Goal: Task Accomplishment & Management: Manage account settings

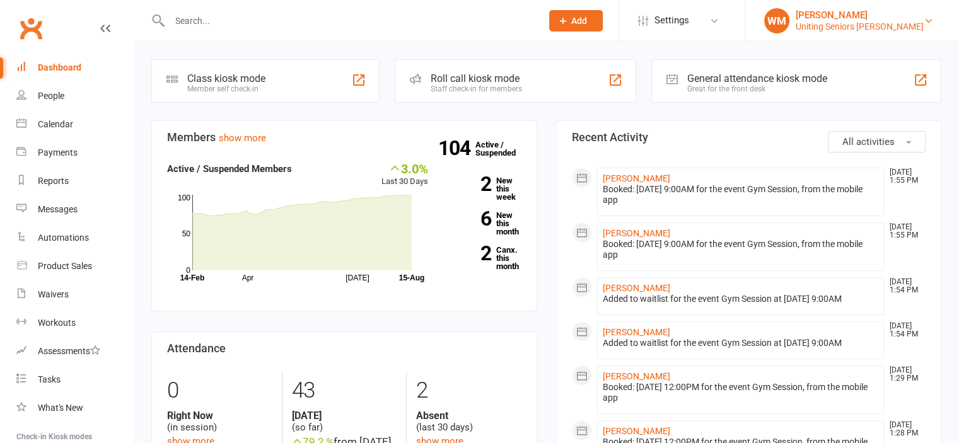
click at [903, 20] on div "[PERSON_NAME]" at bounding box center [860, 14] width 128 height 11
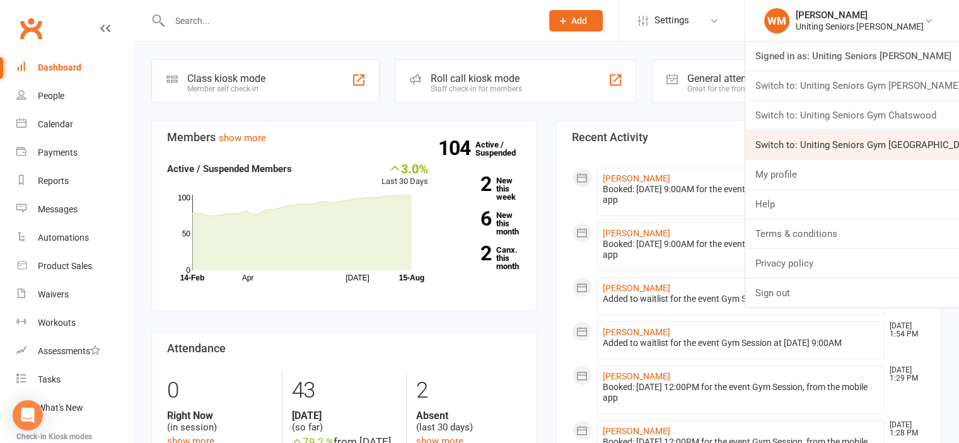
click at [837, 145] on link "Switch to: Uniting Seniors Gym Lilyfield" at bounding box center [852, 144] width 214 height 29
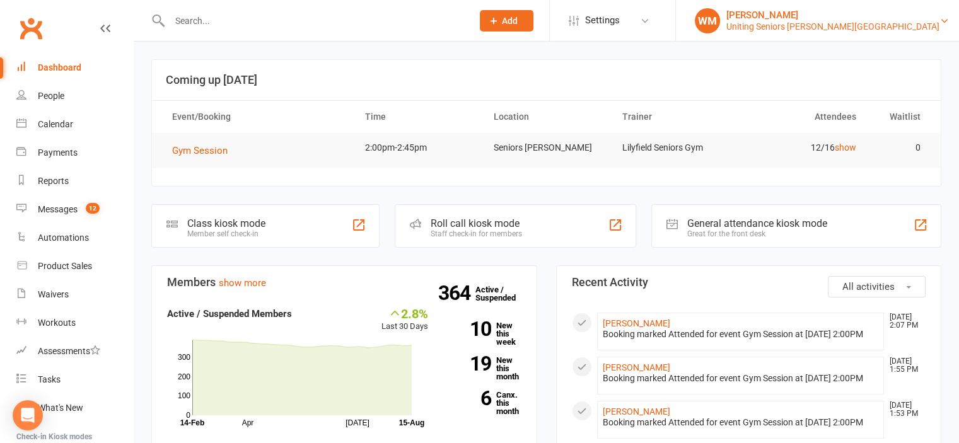
click at [883, 29] on div "Uniting Seniors [PERSON_NAME][GEOGRAPHIC_DATA]" at bounding box center [832, 26] width 213 height 11
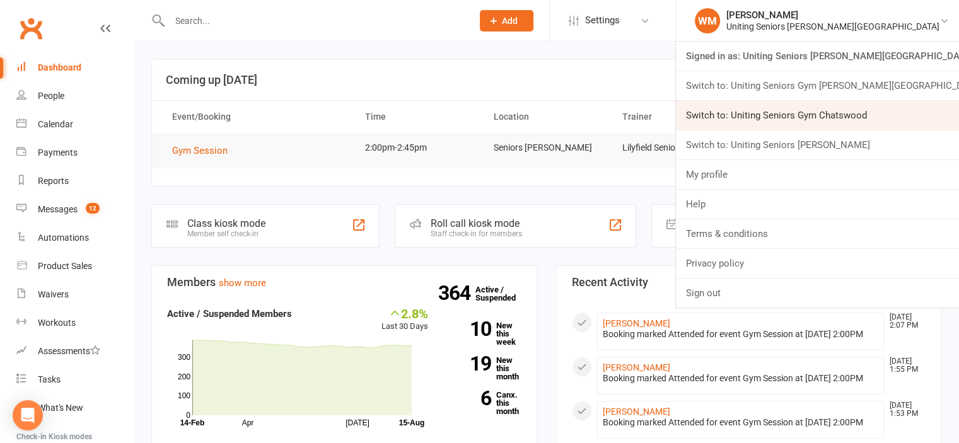
click at [861, 116] on link "Switch to: Uniting Seniors Gym Chatswood" at bounding box center [817, 115] width 283 height 29
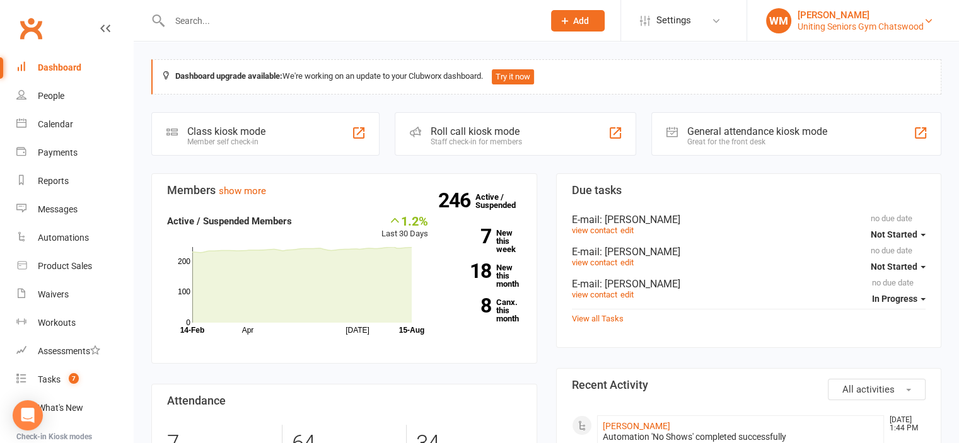
click at [878, 25] on div "Uniting Seniors Gym Chatswood" at bounding box center [860, 26] width 126 height 11
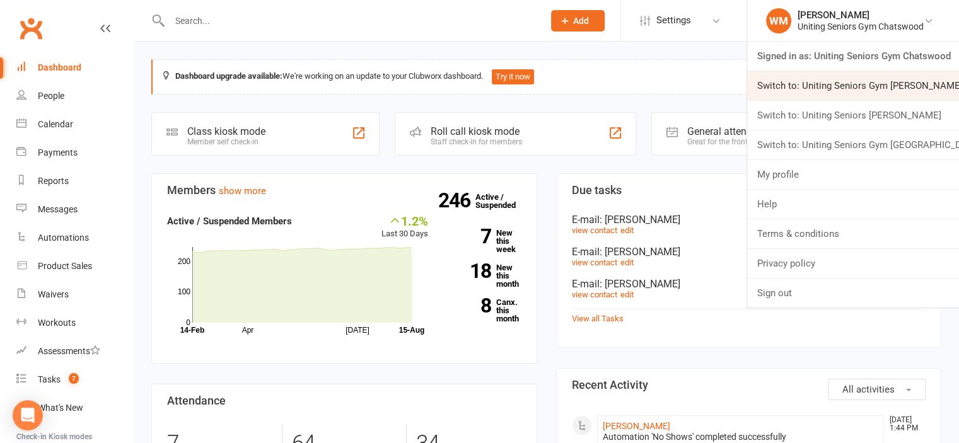
click at [896, 84] on link "Switch to: Uniting Seniors Gym [PERSON_NAME][GEOGRAPHIC_DATA]" at bounding box center [853, 85] width 212 height 29
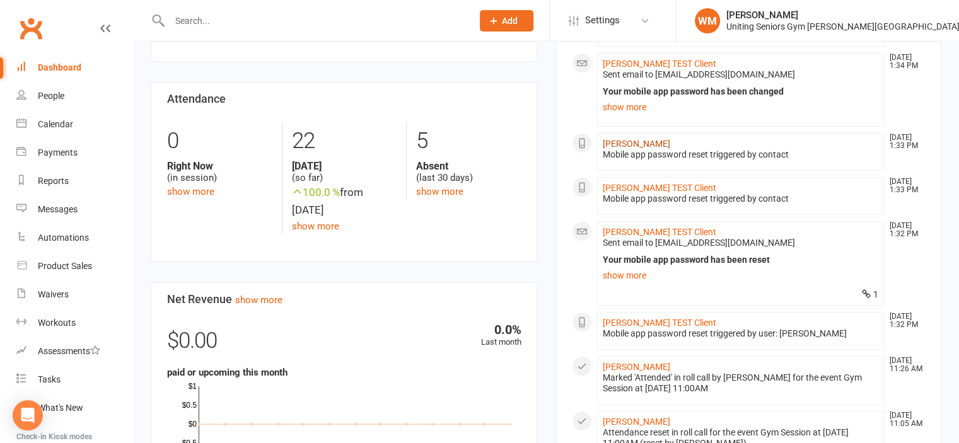
scroll to position [252, 0]
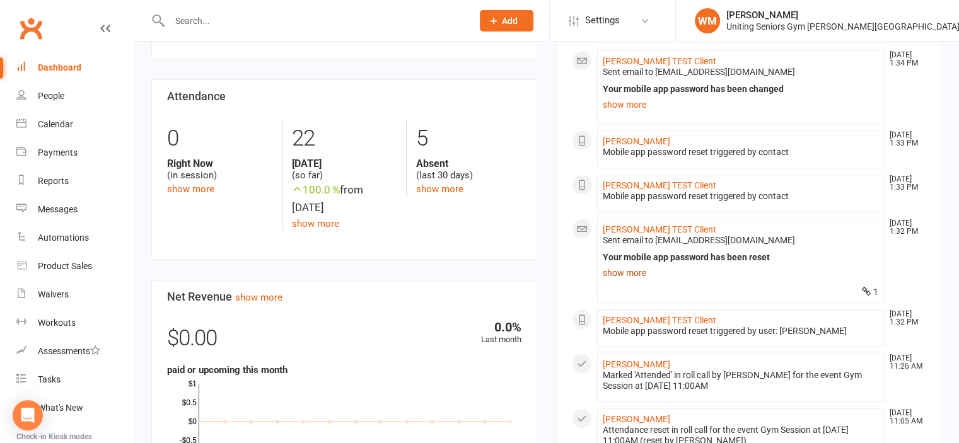
click at [620, 282] on link "show more" at bounding box center [741, 273] width 276 height 18
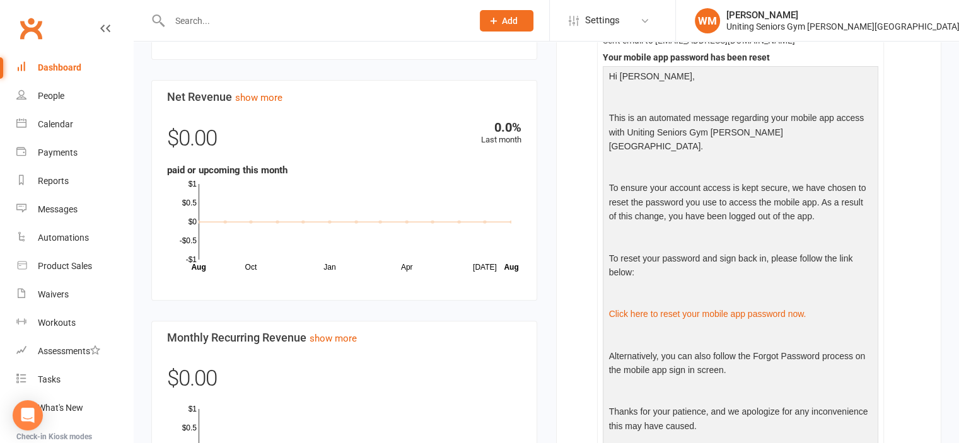
scroll to position [126, 0]
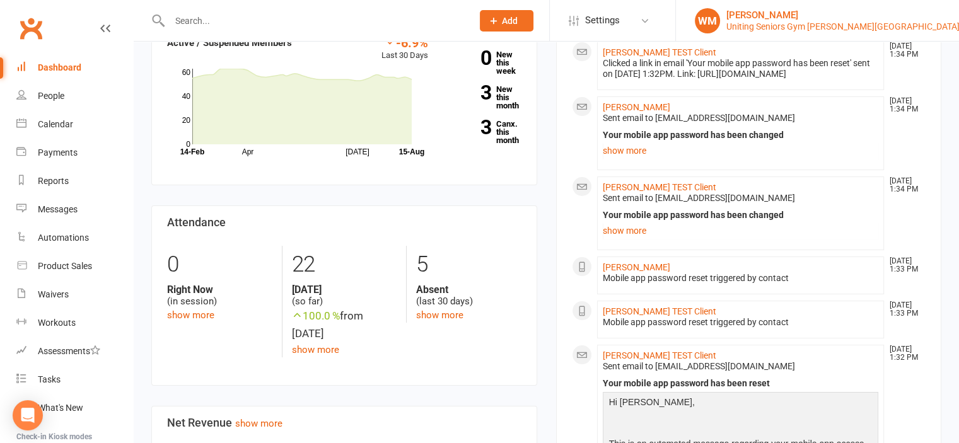
click at [873, 9] on div "[PERSON_NAME]" at bounding box center [842, 14] width 233 height 11
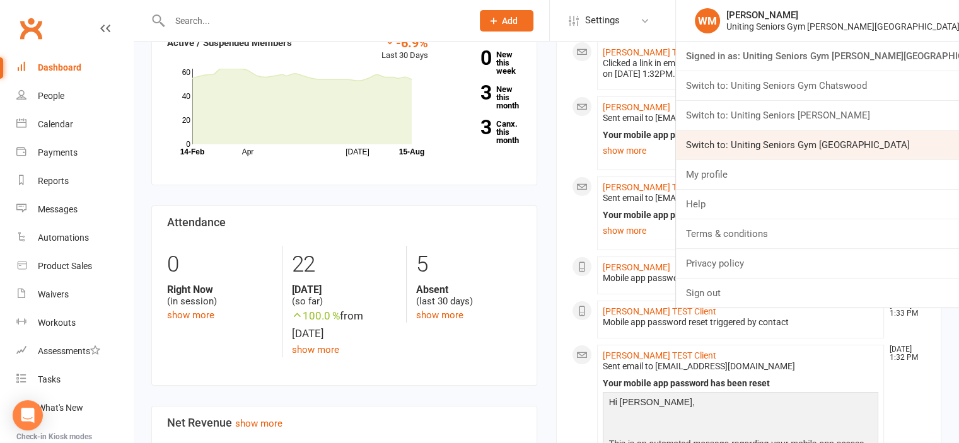
click at [871, 139] on link "Switch to: Uniting Seniors Gym Lilyfield" at bounding box center [817, 144] width 283 height 29
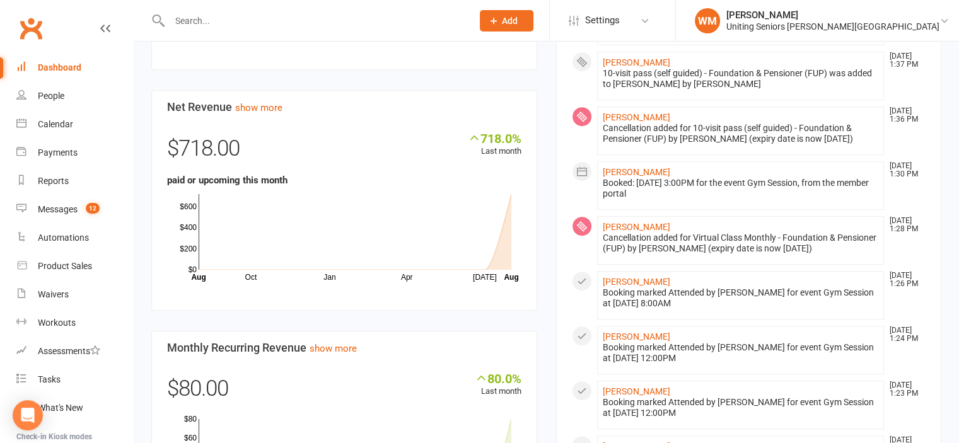
scroll to position [550, 0]
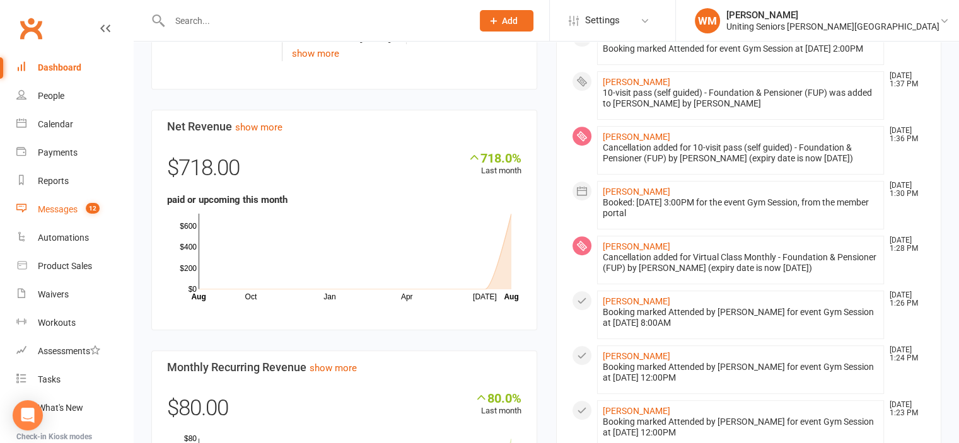
click at [31, 209] on link "Messages 12" at bounding box center [74, 209] width 117 height 28
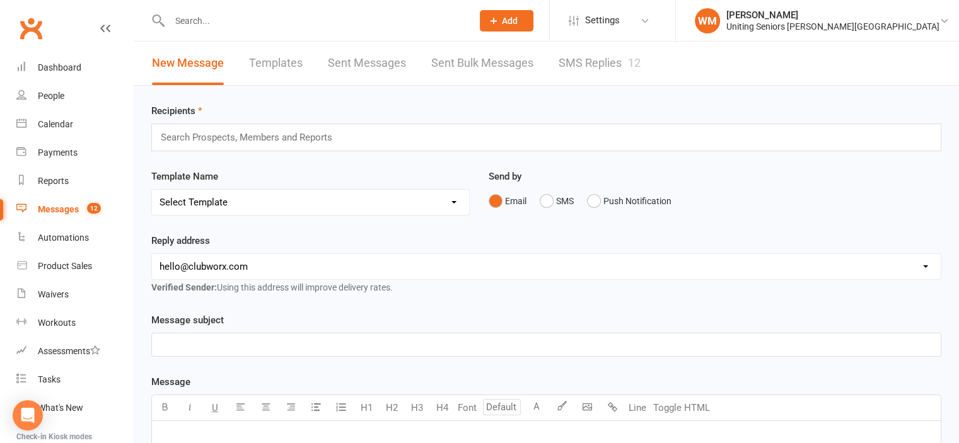
click at [584, 54] on link "SMS Replies 12" at bounding box center [600, 63] width 82 height 43
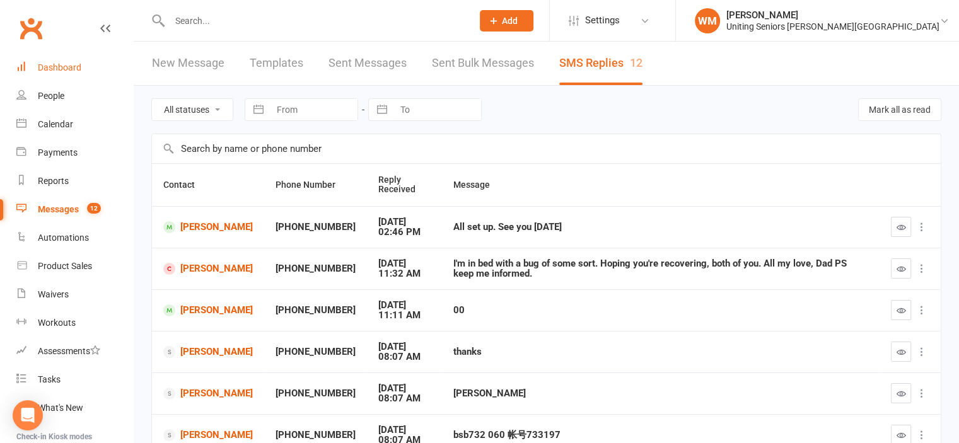
click at [44, 62] on div "Dashboard" at bounding box center [59, 67] width 43 height 10
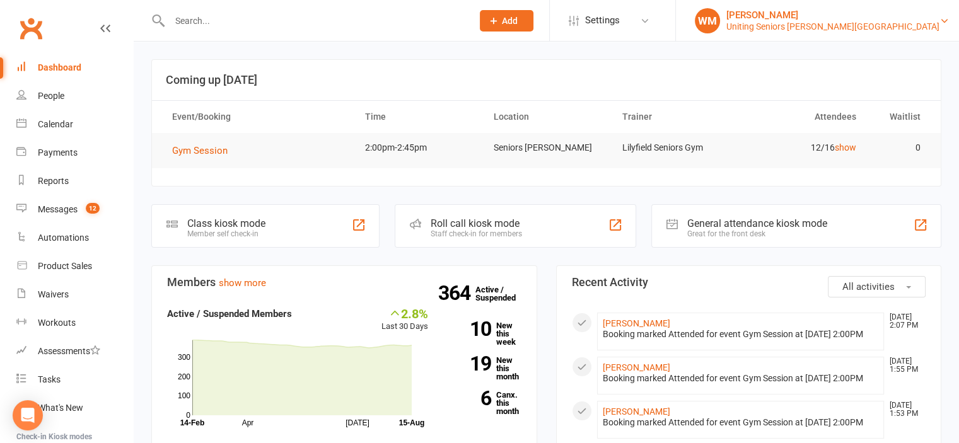
click at [919, 14] on div "[PERSON_NAME]" at bounding box center [832, 14] width 213 height 11
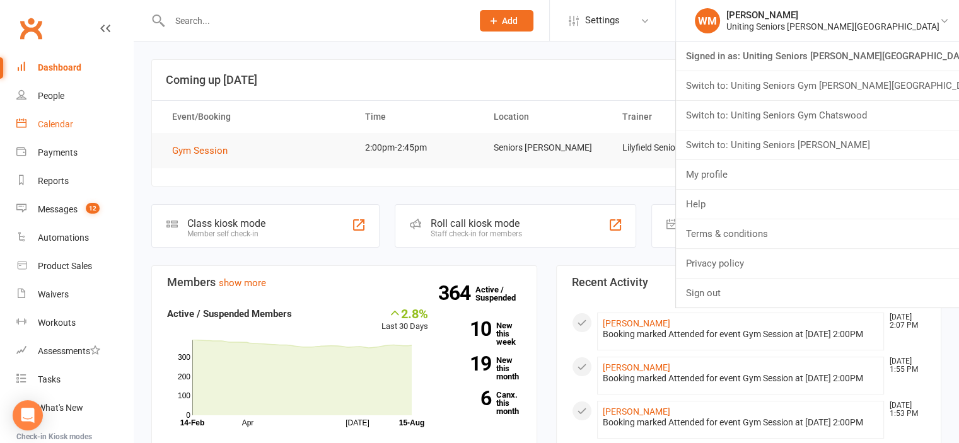
click at [49, 130] on link "Calendar" at bounding box center [74, 124] width 117 height 28
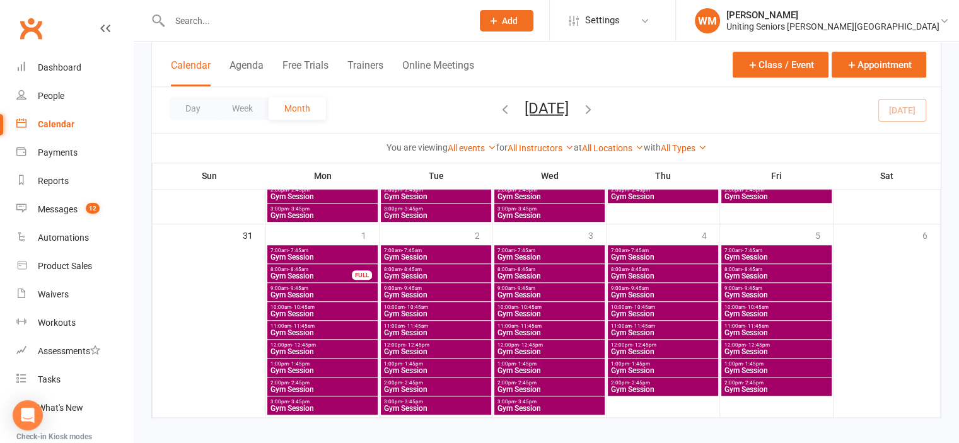
scroll to position [1022, 0]
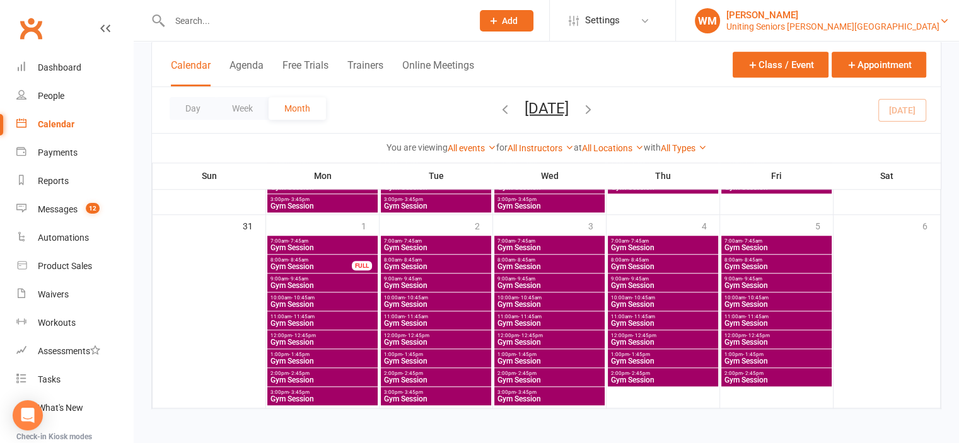
click at [854, 27] on div "Uniting Seniors Gym Lilyfield" at bounding box center [832, 26] width 213 height 11
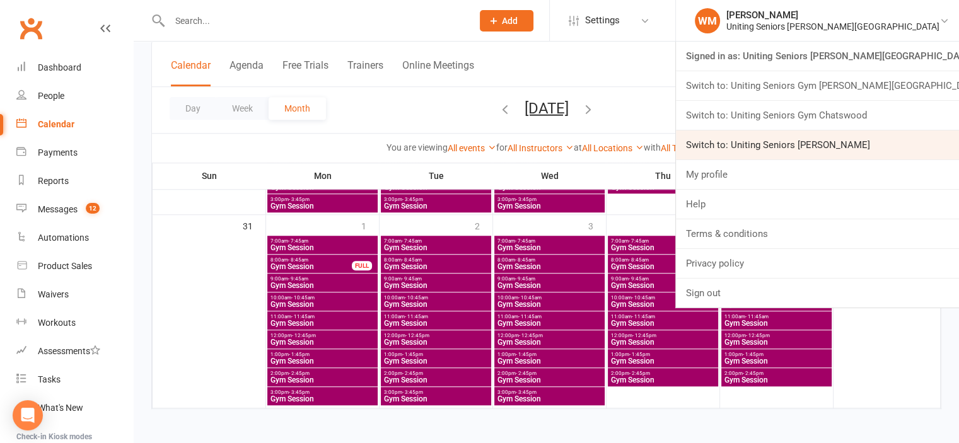
click at [856, 137] on link "Switch to: Uniting Seniors Gym Leichhardt" at bounding box center [817, 144] width 283 height 29
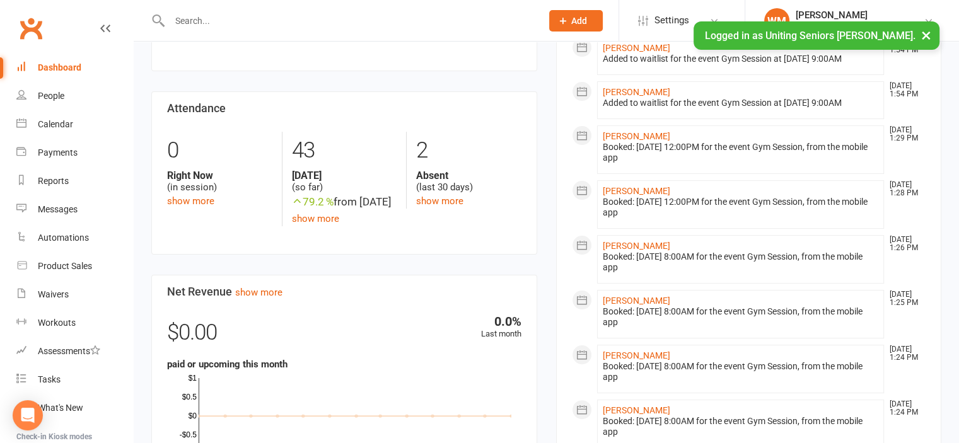
scroll to position [315, 0]
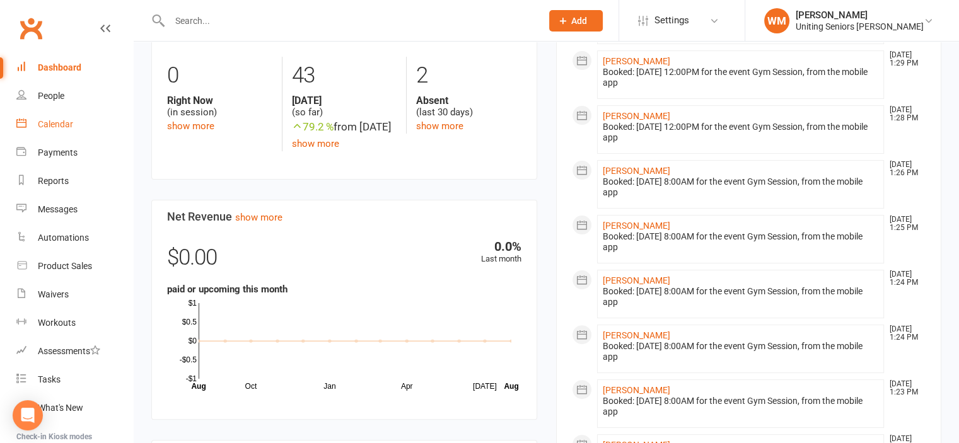
click at [59, 130] on link "Calendar" at bounding box center [74, 124] width 117 height 28
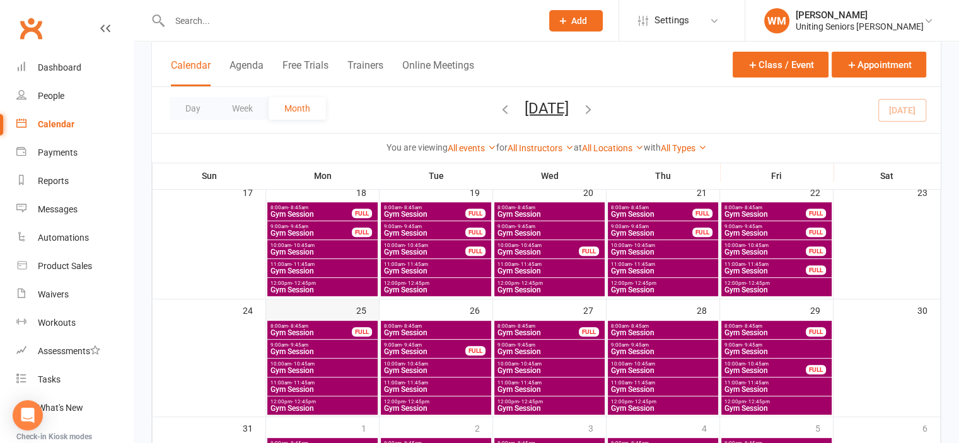
scroll to position [378, 0]
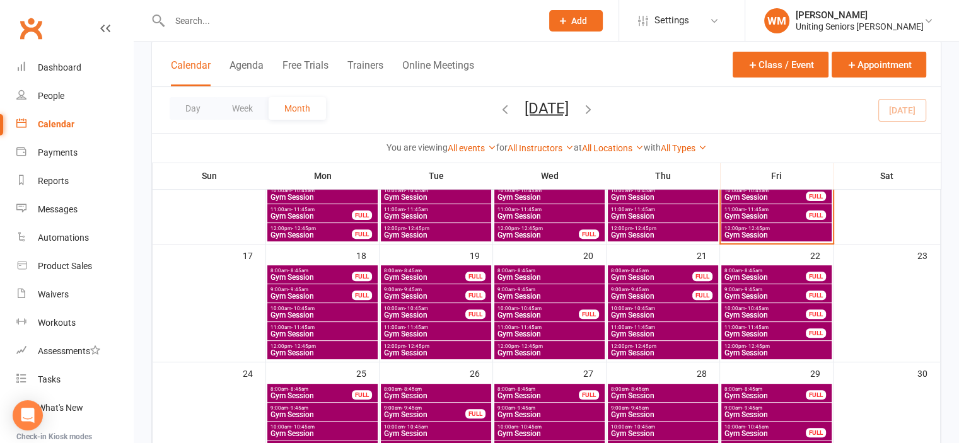
click at [313, 277] on span "Gym Session" at bounding box center [311, 278] width 83 height 8
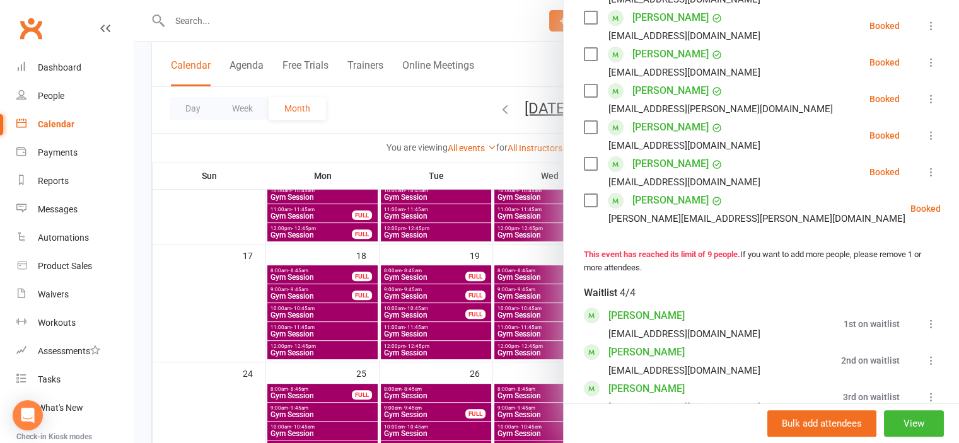
scroll to position [315, 0]
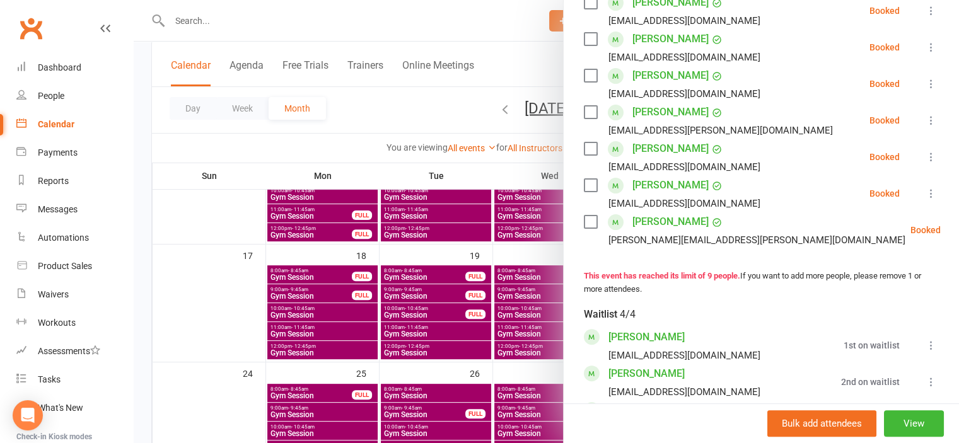
click at [229, 314] on div at bounding box center [546, 221] width 825 height 443
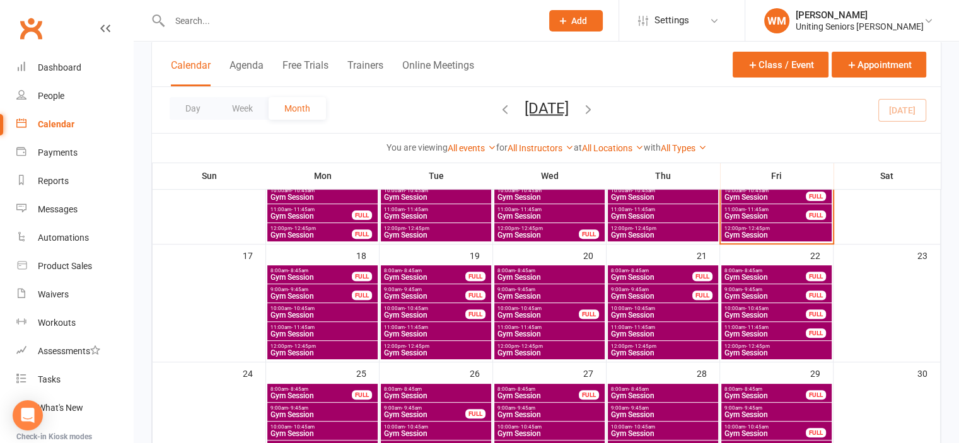
click at [780, 269] on span "8:00am - 8:45am" at bounding box center [765, 271] width 83 height 6
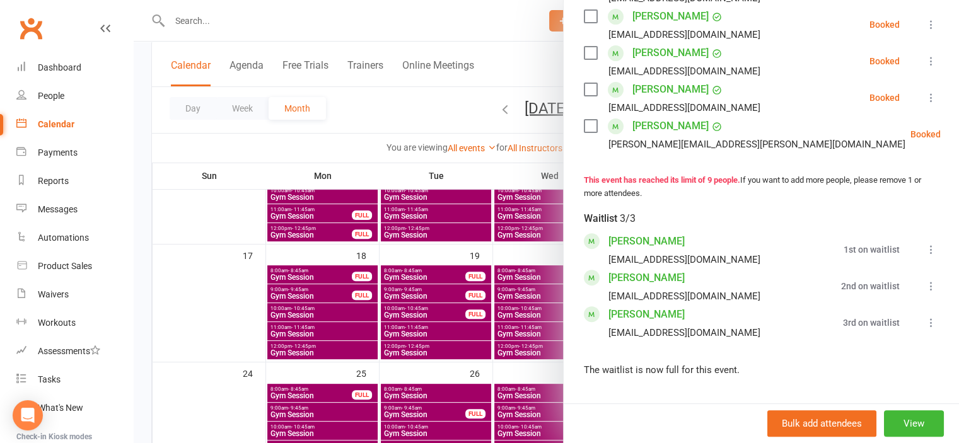
scroll to position [441, 0]
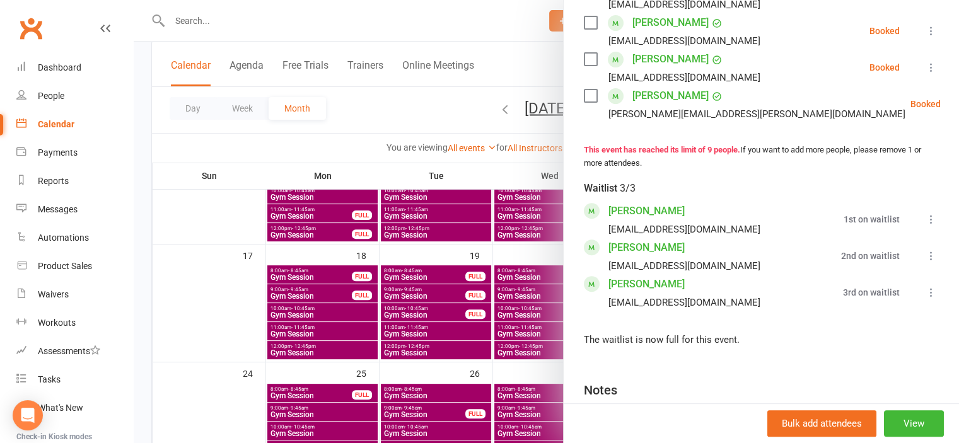
click at [224, 289] on div at bounding box center [546, 221] width 825 height 443
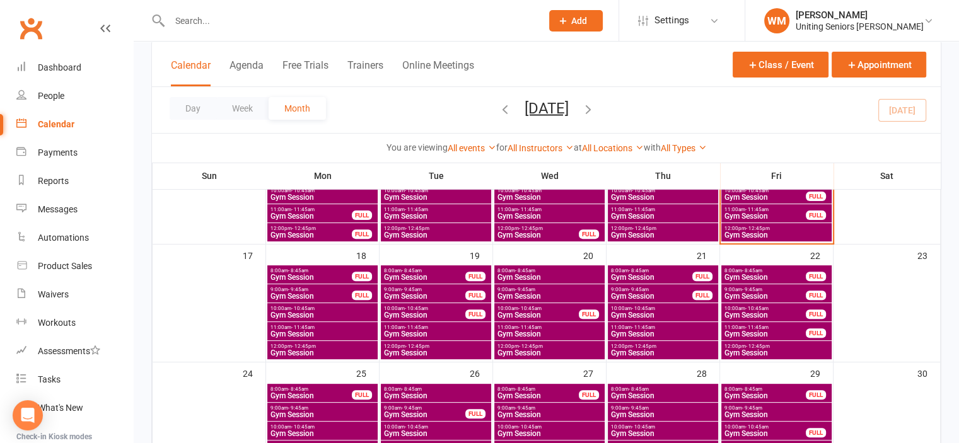
click at [747, 395] on span "Gym Session" at bounding box center [765, 396] width 83 height 8
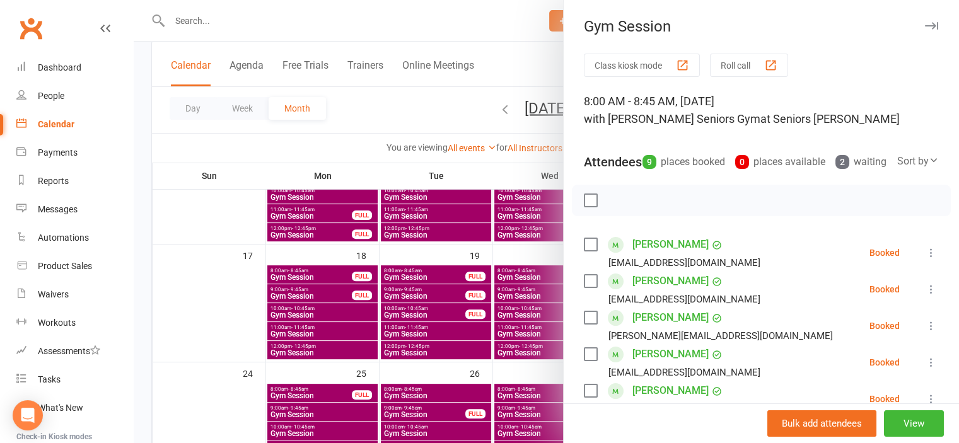
scroll to position [378, 0]
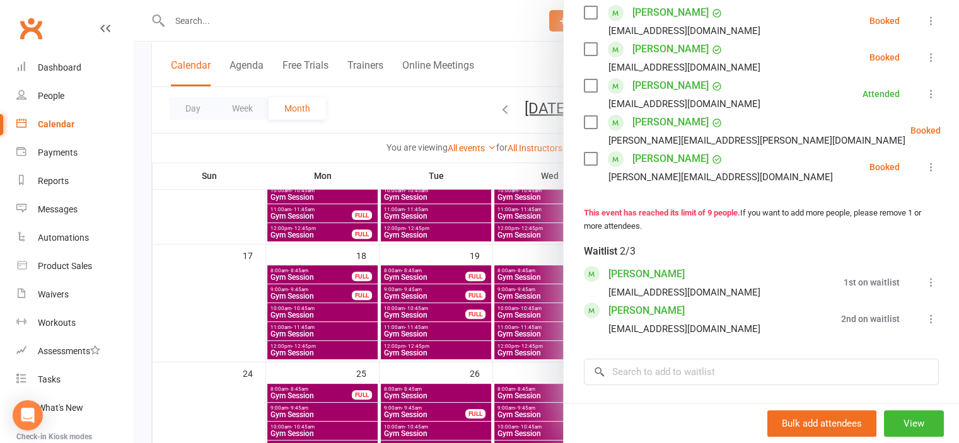
click at [221, 294] on div at bounding box center [546, 221] width 825 height 443
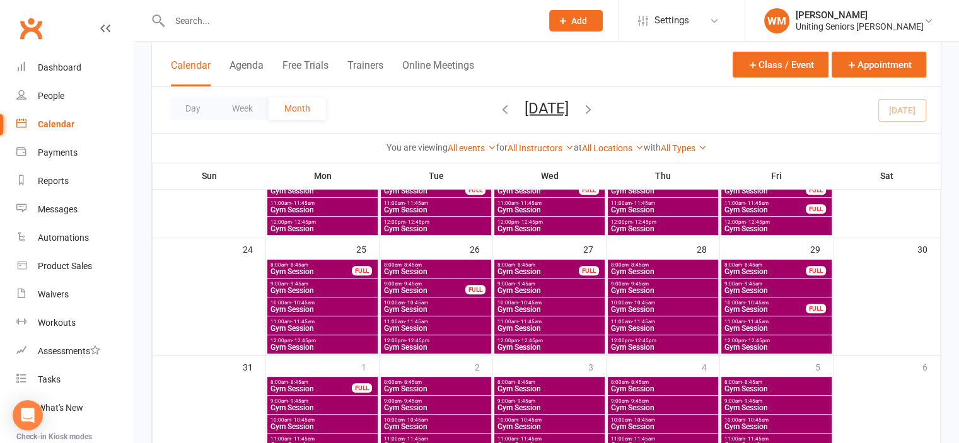
scroll to position [504, 0]
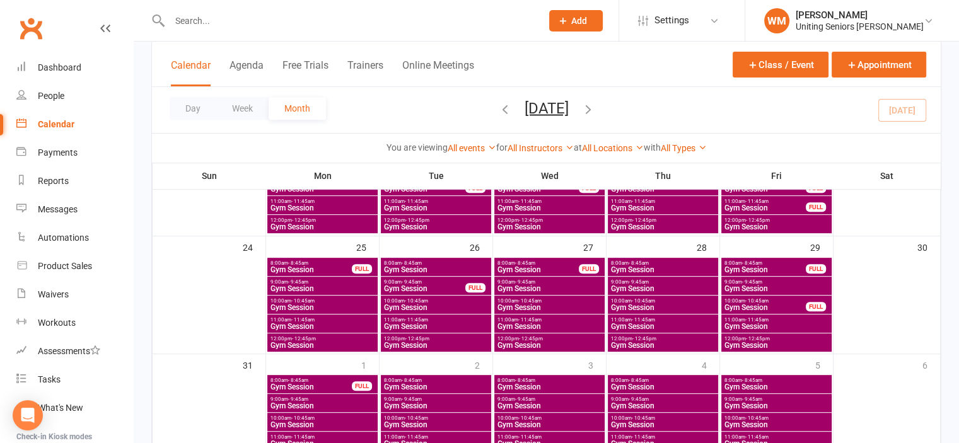
click at [765, 269] on span "Gym Session" at bounding box center [765, 270] width 83 height 8
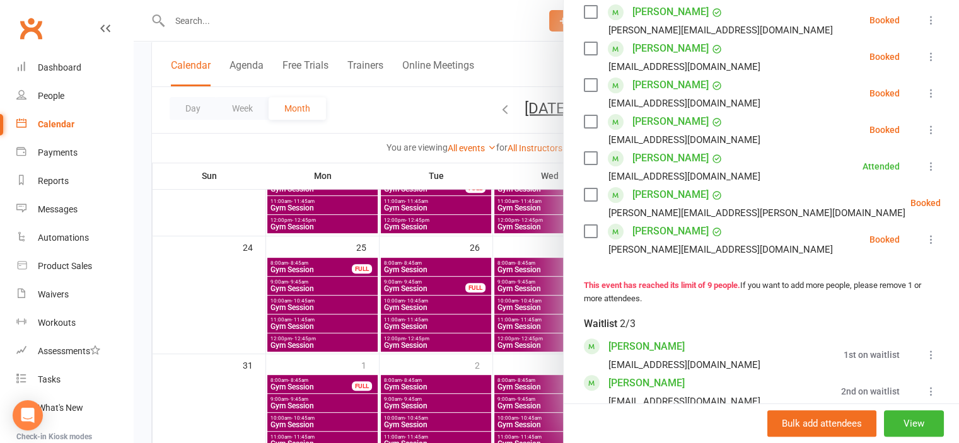
scroll to position [553, 0]
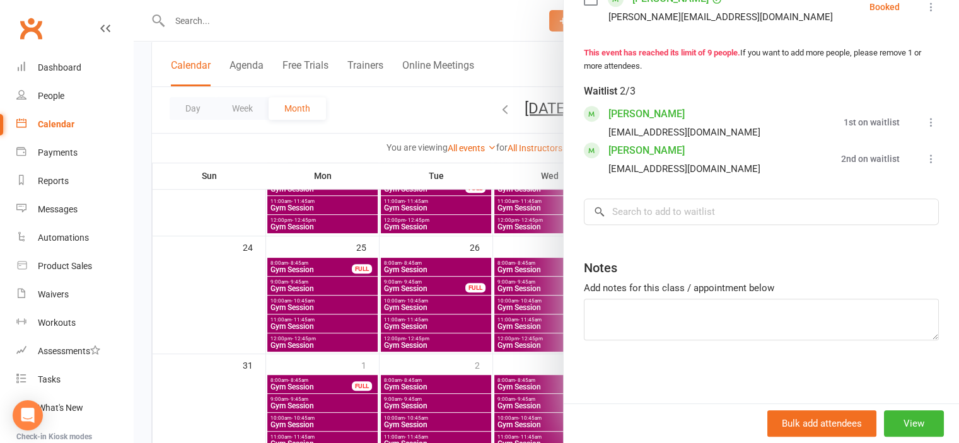
click at [213, 315] on div at bounding box center [546, 221] width 825 height 443
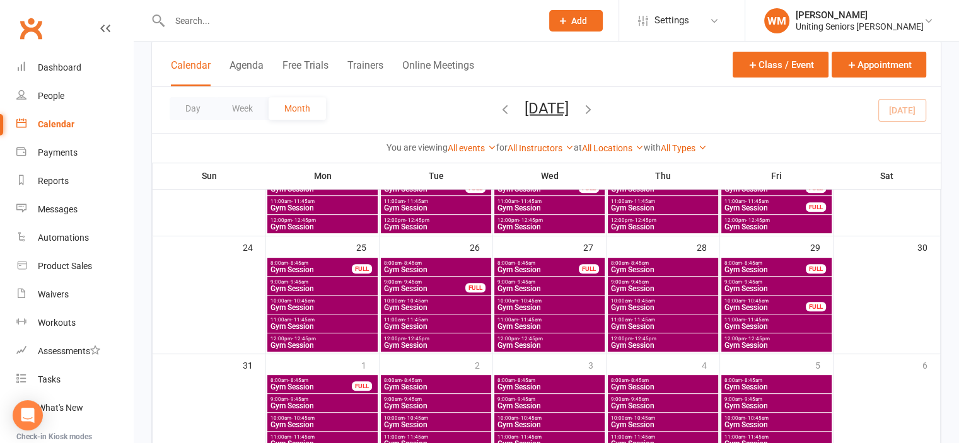
click at [333, 384] on span "Gym Session" at bounding box center [311, 387] width 83 height 8
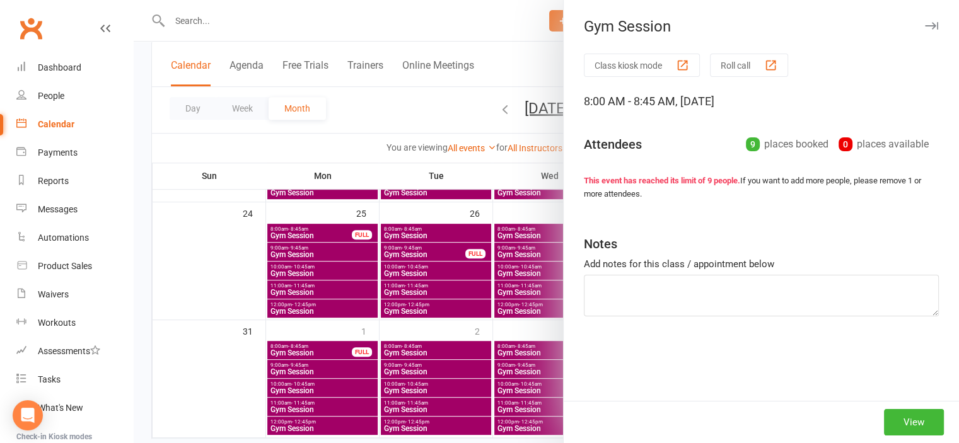
scroll to position [568, 0]
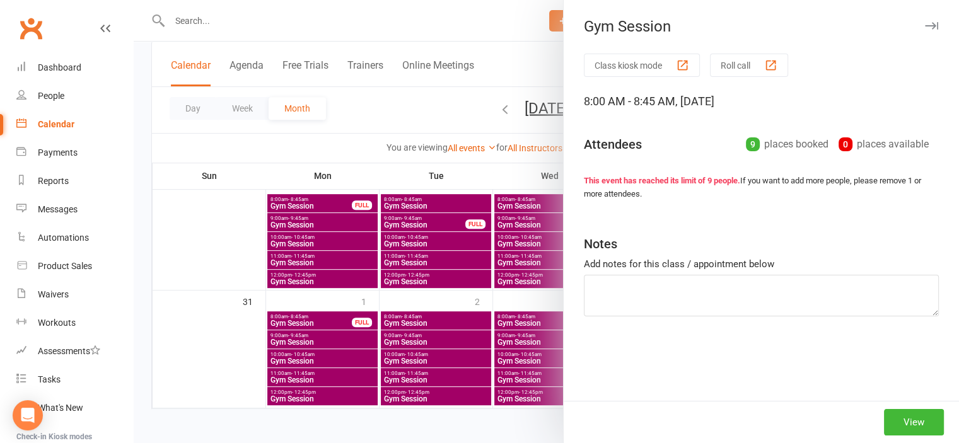
click at [241, 322] on div at bounding box center [546, 221] width 825 height 443
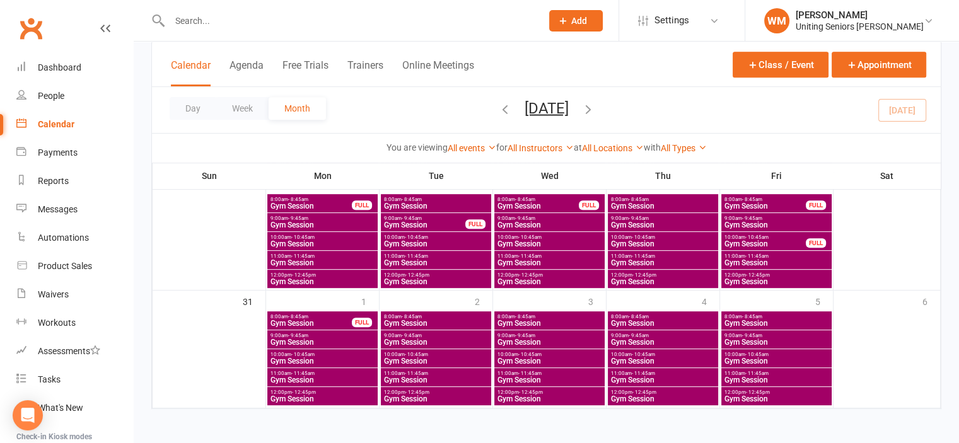
click at [328, 322] on span "Gym Session" at bounding box center [311, 324] width 83 height 8
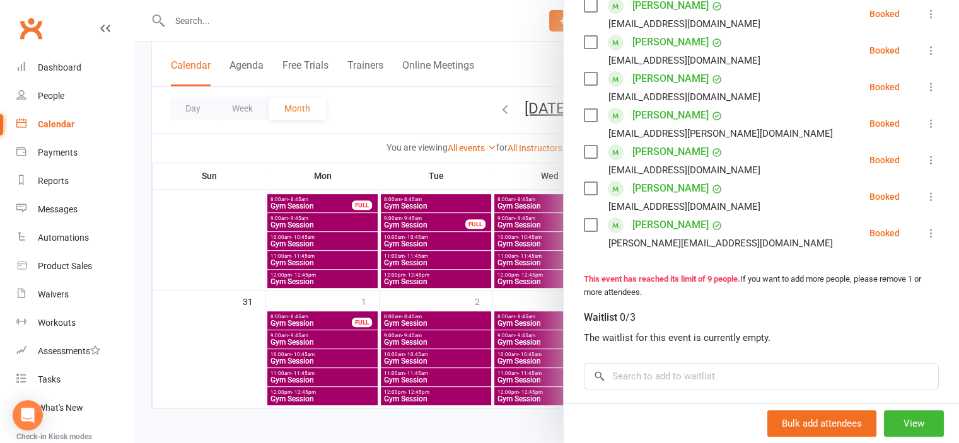
scroll to position [315, 0]
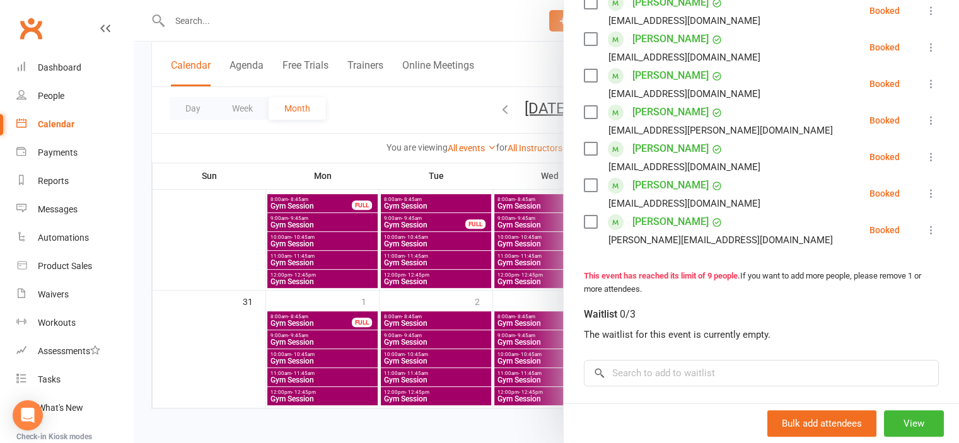
click at [646, 357] on div "Waitlist 0/3 The waitlist for this event is currently empty. × No results" at bounding box center [761, 341] width 355 height 90
click at [643, 366] on input "search" at bounding box center [761, 373] width 355 height 26
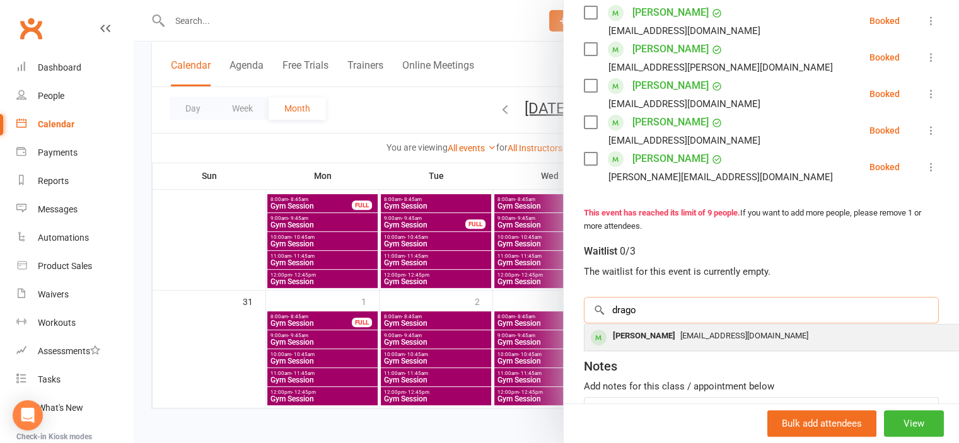
type input "drago"
click at [642, 335] on div "[PERSON_NAME]" at bounding box center [644, 336] width 72 height 18
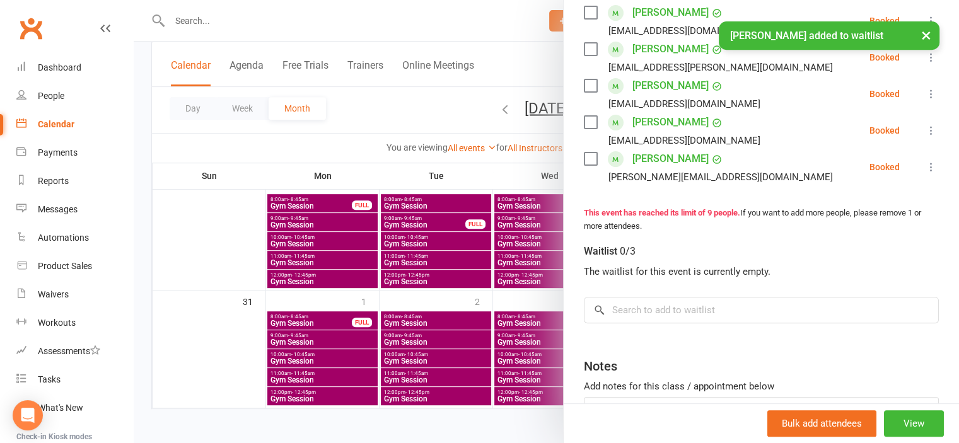
scroll to position [394, 0]
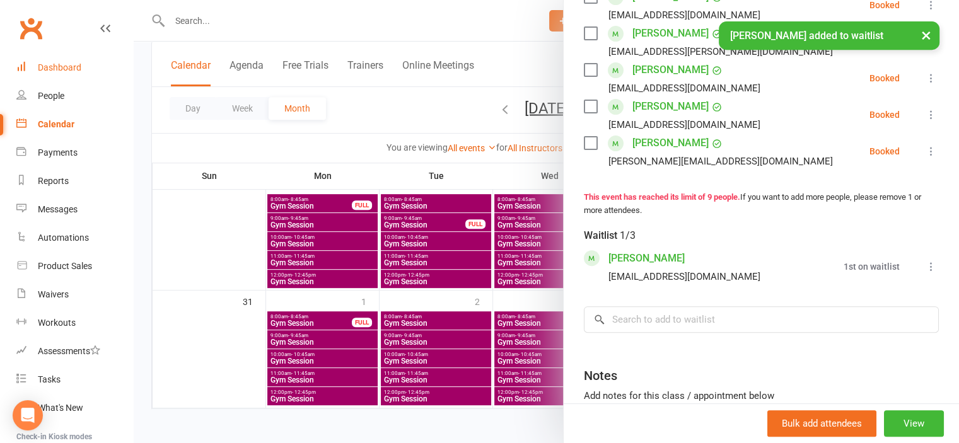
click at [47, 62] on div "Dashboard" at bounding box center [59, 67] width 43 height 10
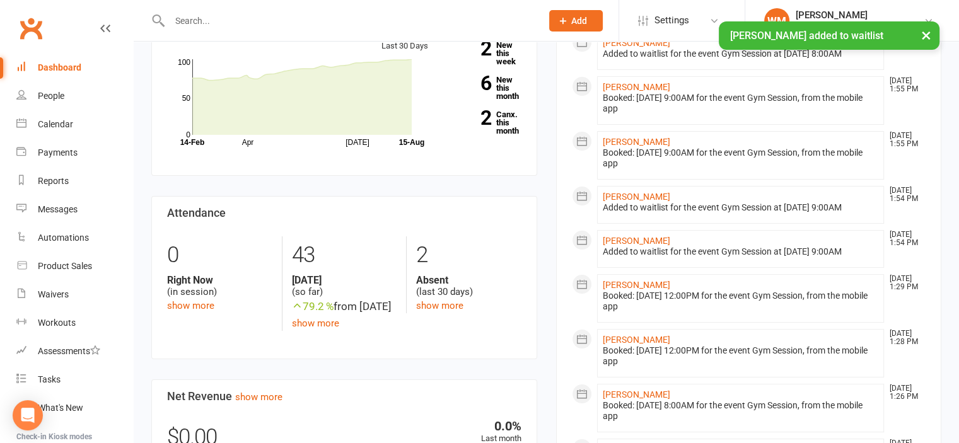
scroll to position [189, 0]
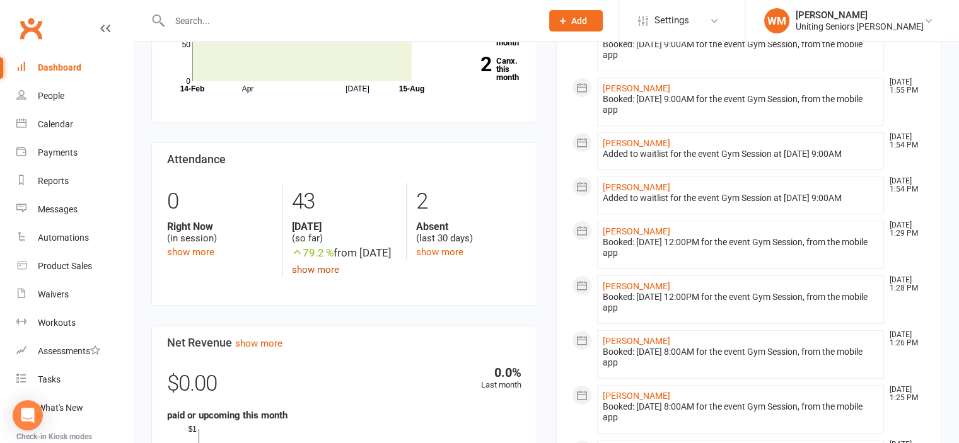
click at [331, 275] on link "show more" at bounding box center [315, 269] width 47 height 11
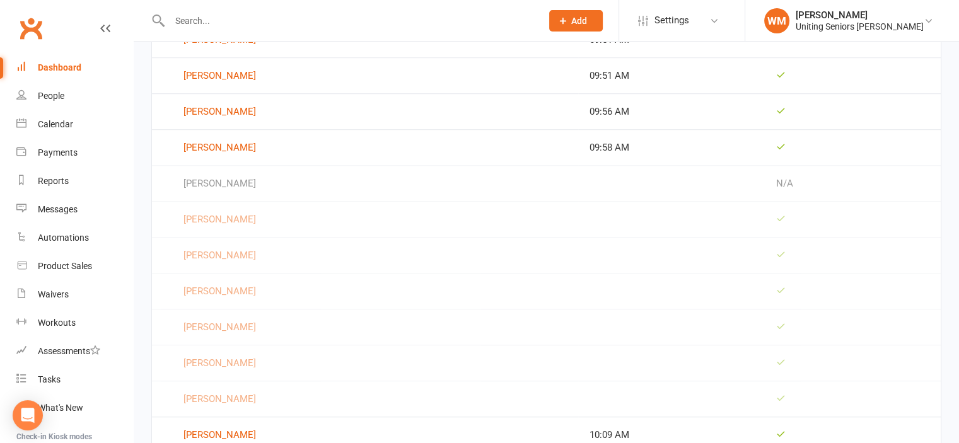
scroll to position [946, 0]
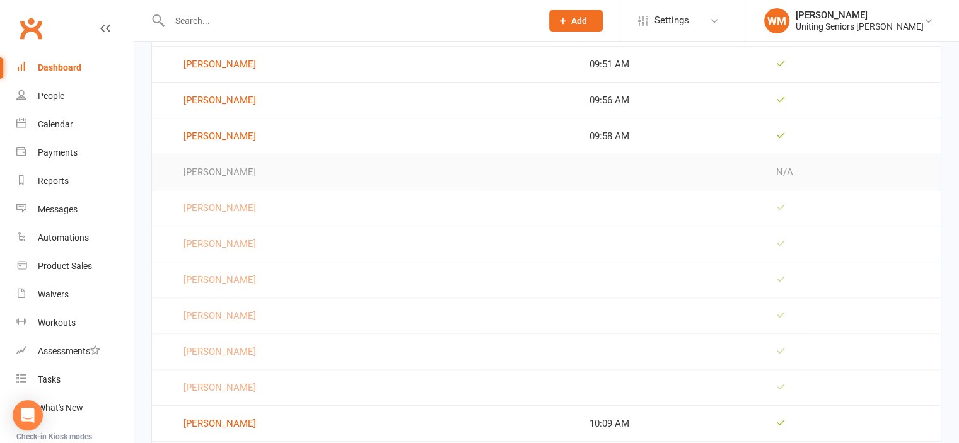
click at [282, 173] on span "[PERSON_NAME]" at bounding box center [364, 172] width 403 height 15
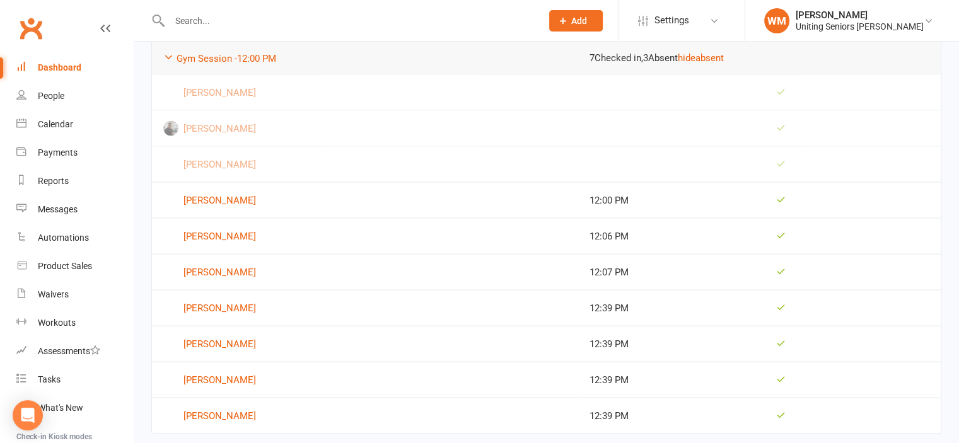
scroll to position [2433, 0]
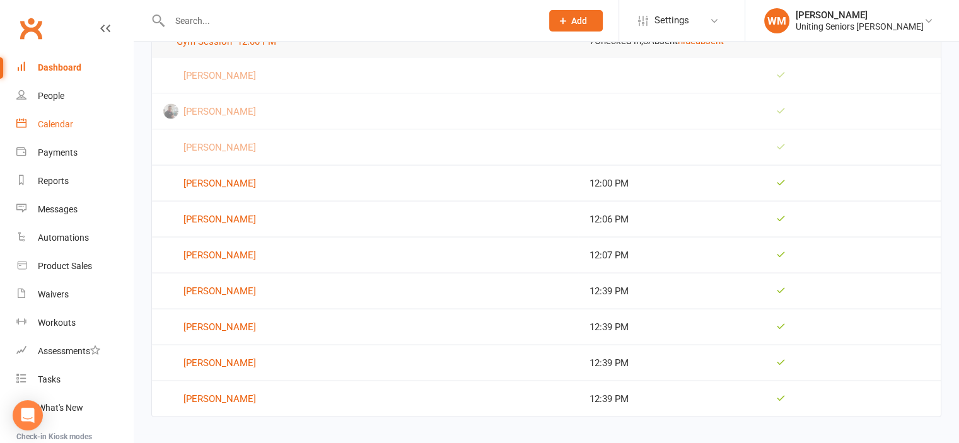
click at [40, 119] on div "Calendar" at bounding box center [55, 124] width 35 height 10
